Goal: Information Seeking & Learning: Find specific fact

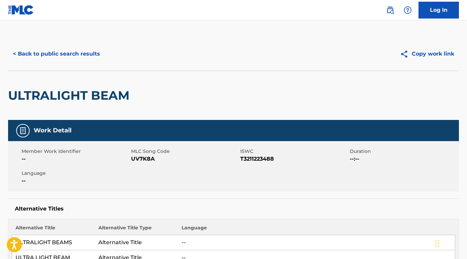
click at [94, 53] on button "< Back to public search results" at bounding box center [56, 53] width 97 height 17
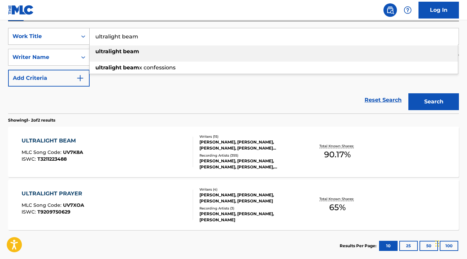
drag, startPoint x: 154, startPoint y: 40, endPoint x: 76, endPoint y: 38, distance: 78.2
click at [76, 38] on div "SearchWithCriteriaafbe09b5-09e7-406c-8397-f6c112155a3f Work Title ultralight be…" at bounding box center [233, 36] width 451 height 17
paste input "Ungkar med dobbelseng"
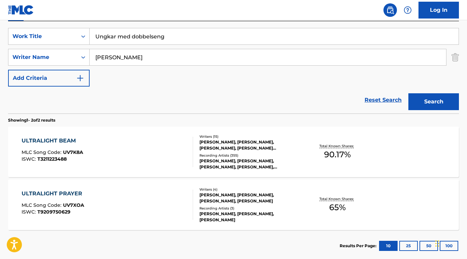
type input "Ungkar med dobbelseng"
click at [82, 16] on nav "Log In" at bounding box center [233, 10] width 467 height 20
drag, startPoint x: 130, startPoint y: 58, endPoint x: 60, endPoint y: 57, distance: 69.4
click at [60, 57] on div "SearchWithCriteria9acf6f6a-473e-490c-b2e8-c2737bfc5dd1 Writer Name [PERSON_NAME]" at bounding box center [233, 57] width 451 height 17
click at [434, 102] on button "Search" at bounding box center [433, 101] width 51 height 17
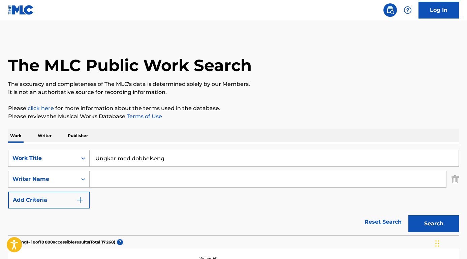
scroll to position [0, 0]
drag, startPoint x: 178, startPoint y: 164, endPoint x: 90, endPoint y: 159, distance: 88.7
click at [89, 159] on div "SearchWithCriteriaafbe09b5-09e7-406c-8397-f6c112155a3f Work Title Ungkar med do…" at bounding box center [233, 158] width 451 height 17
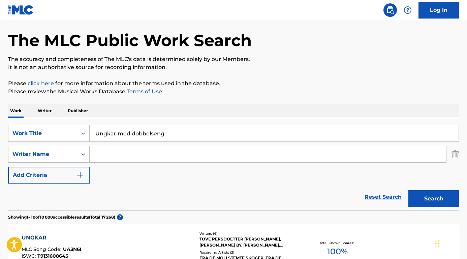
scroll to position [66, 0]
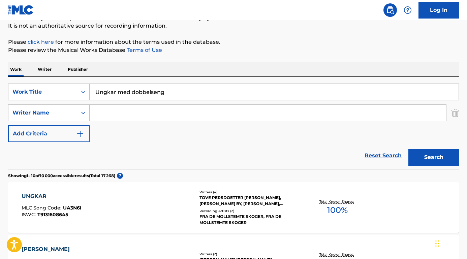
click at [167, 89] on input "Ungkar med dobbelseng" at bounding box center [274, 92] width 369 height 16
drag, startPoint x: 167, startPoint y: 91, endPoint x: 74, endPoint y: 91, distance: 93.3
click at [74, 91] on div "SearchWithCriteriaafbe09b5-09e7-406c-8397-f6c112155a3f Work Title Ungkar med do…" at bounding box center [233, 92] width 451 height 17
paste input "Paris Paloma It's Called: Freefall"
drag, startPoint x: 134, startPoint y: 92, endPoint x: 83, endPoint y: 92, distance: 51.2
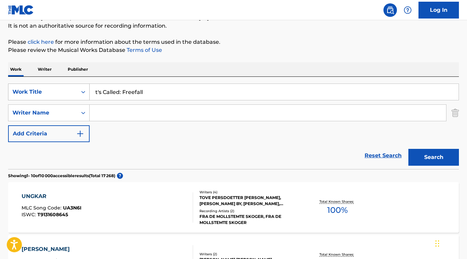
click at [82, 92] on div "SearchWithCriteriaafbe09b5-09e7-406c-8397-f6c112155a3f Work Title t's Called: F…" at bounding box center [233, 92] width 451 height 17
type input "t's Called: Freefall"
click at [107, 112] on input "Search Form" at bounding box center [268, 113] width 356 height 16
paste input "Paris Paloma I"
type input "Paris Paloma I"
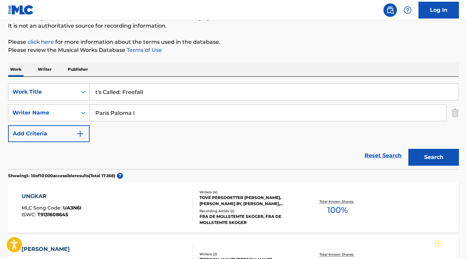
click at [434, 157] on button "Search" at bounding box center [433, 157] width 51 height 17
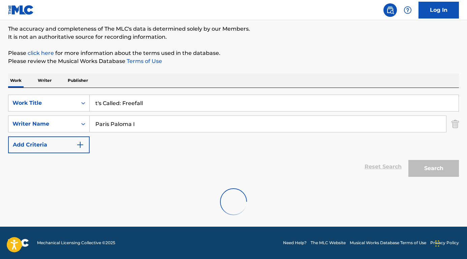
scroll to position [33, 0]
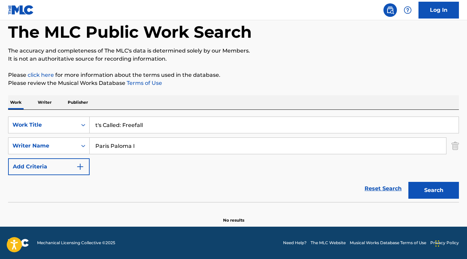
click at [92, 127] on input "t's Called: Freefall" at bounding box center [274, 125] width 369 height 16
type input "it's Called: Freefall"
click at [170, 145] on input "Paris Paloma I" at bounding box center [268, 146] width 356 height 16
type input "Paris Paloma"
click at [434, 190] on button "Search" at bounding box center [433, 190] width 51 height 17
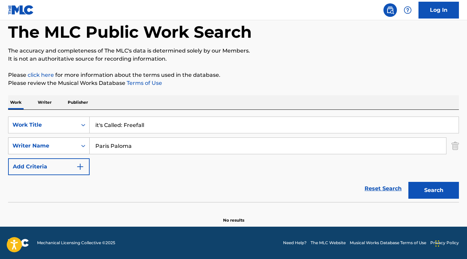
drag, startPoint x: 134, startPoint y: 147, endPoint x: 60, endPoint y: 147, distance: 74.1
click at [60, 147] on div "SearchWithCriteria9acf6f6a-473e-490c-b2e8-c2737bfc5dd1 Writer Name [PERSON_NAME]" at bounding box center [233, 145] width 451 height 17
click at [434, 190] on button "Search" at bounding box center [433, 190] width 51 height 17
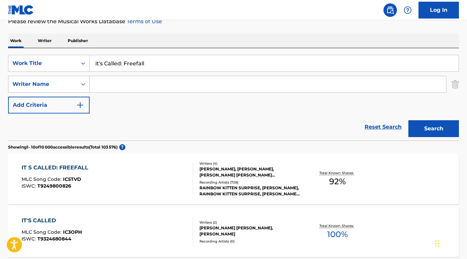
scroll to position [100, 0]
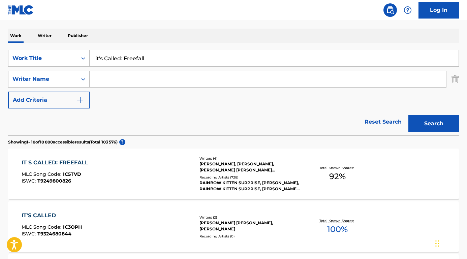
click at [49, 161] on div "IT S CALLED: FREEFALL" at bounding box center [57, 163] width 70 height 8
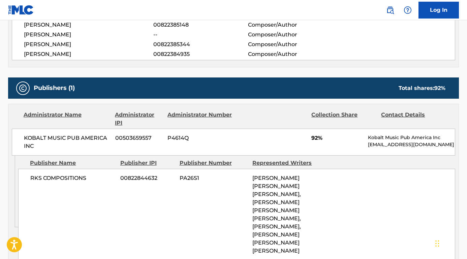
scroll to position [323, 0]
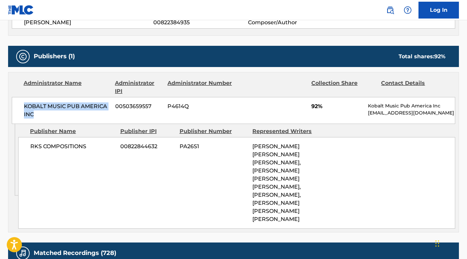
drag, startPoint x: 38, startPoint y: 118, endPoint x: 19, endPoint y: 103, distance: 24.7
click at [15, 104] on div "KOBALT MUSIC PUB AMERICA INC 00503659557 P4614Q 92% Kobalt Music Pub America In…" at bounding box center [233, 110] width 443 height 27
copy span "KOBALT MUSIC PUB AMERICA INC"
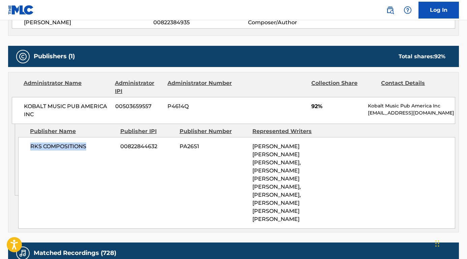
drag, startPoint x: 90, startPoint y: 152, endPoint x: 27, endPoint y: 152, distance: 63.0
click at [27, 152] on div "RKS COMPOSITIONS 00822844632 PA26S1 [PERSON_NAME] [PERSON_NAME] [PERSON_NAME], …" at bounding box center [236, 183] width 437 height 92
copy span "RKS COMPOSITIONS"
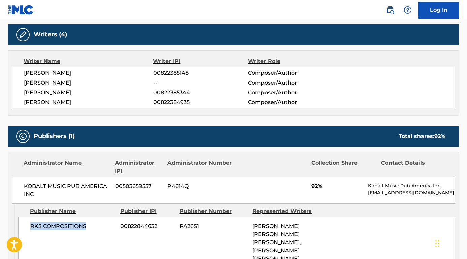
scroll to position [231, 0]
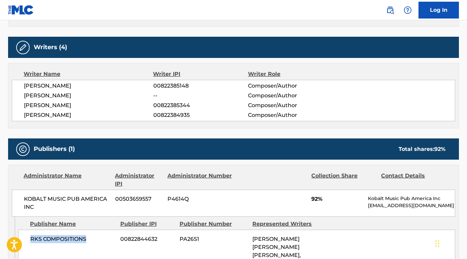
drag, startPoint x: 93, startPoint y: 115, endPoint x: 20, endPoint y: 115, distance: 72.8
click at [20, 115] on div "[PERSON_NAME] 00822385148 Composer/Author [PERSON_NAME] -- Composer/Author [PER…" at bounding box center [233, 100] width 443 height 41
copy span "[PERSON_NAME]"
drag, startPoint x: 108, startPoint y: 104, endPoint x: 20, endPoint y: 105, distance: 88.3
click at [20, 105] on div "[PERSON_NAME] 00822385148 Composer/Author [PERSON_NAME] -- Composer/Author [PER…" at bounding box center [233, 100] width 443 height 41
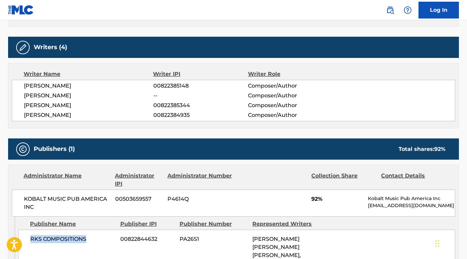
copy span "[PERSON_NAME]"
drag, startPoint x: 72, startPoint y: 96, endPoint x: 24, endPoint y: 97, distance: 47.8
click at [24, 97] on span "[PERSON_NAME]" at bounding box center [88, 96] width 129 height 8
copy span "[PERSON_NAME]"
drag, startPoint x: 119, startPoint y: 83, endPoint x: 21, endPoint y: 84, distance: 98.0
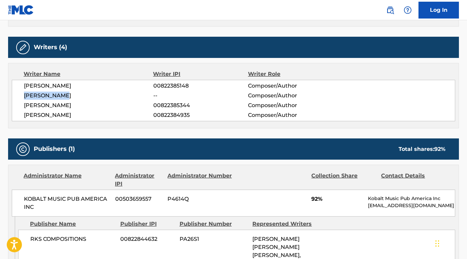
click at [21, 84] on div "[PERSON_NAME] 00822385148 Composer/Author [PERSON_NAME] -- Composer/Author [PER…" at bounding box center [233, 100] width 443 height 41
copy span "[PERSON_NAME]"
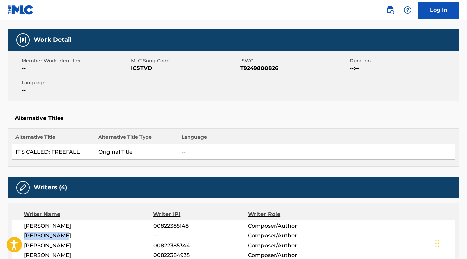
scroll to position [74, 0]
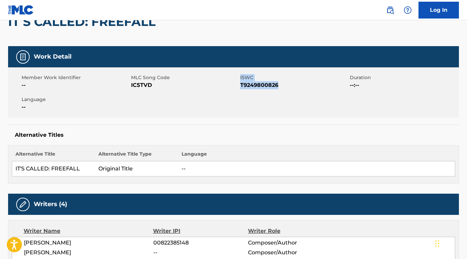
drag, startPoint x: 281, startPoint y: 86, endPoint x: 240, endPoint y: 87, distance: 41.1
click at [240, 87] on span "T9249800826" at bounding box center [294, 85] width 108 height 8
copy span "T9249800826"
drag, startPoint x: 160, startPoint y: 85, endPoint x: 132, endPoint y: 85, distance: 27.6
click at [132, 85] on span "IC5TVD" at bounding box center [185, 85] width 108 height 8
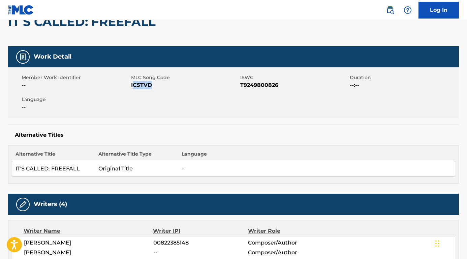
copy span "C5TVD"
copy span "IC5TVD"
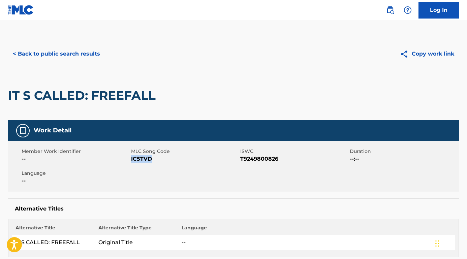
scroll to position [0, 0]
